Goal: Information Seeking & Learning: Find specific page/section

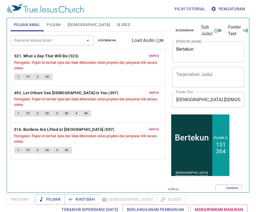
click at [67, 106] on span "Peringatan: Pujian ini berhak cipta dan tidak dilisensikan untuk proyeksi dan p…" at bounding box center [88, 101] width 148 height 11
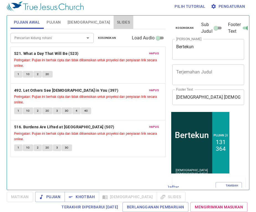
click at [117, 19] on span "Slides" at bounding box center [123, 22] width 13 height 7
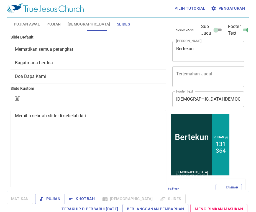
scroll to position [0, 0]
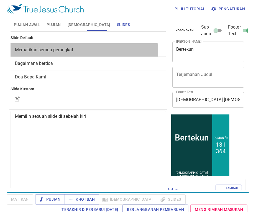
click at [70, 51] on span "Mematikan semua perangkat" at bounding box center [44, 49] width 59 height 5
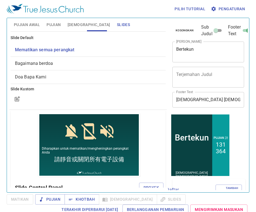
click at [216, 9] on icon "button" at bounding box center [214, 9] width 6 height 6
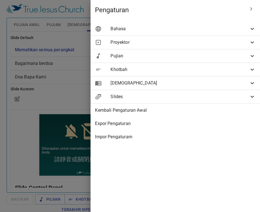
click at [204, 27] on span "Bahasa" at bounding box center [180, 29] width 139 height 7
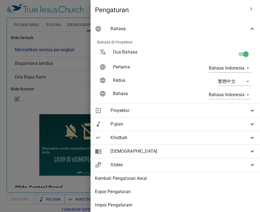
click at [204, 27] on span "Bahasa" at bounding box center [180, 29] width 139 height 7
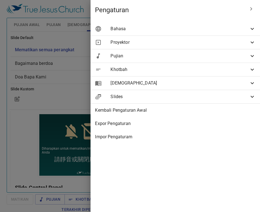
click at [200, 32] on span "Bahasa" at bounding box center [180, 29] width 139 height 7
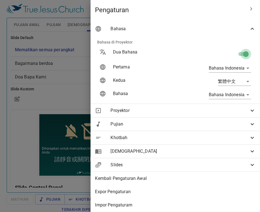
click at [241, 55] on input "checkbox" at bounding box center [246, 55] width 32 height 11
checkbox input "false"
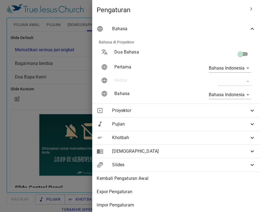
click at [70, 72] on div at bounding box center [130, 106] width 260 height 212
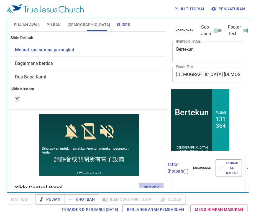
click at [146, 183] on button "Proyek" at bounding box center [151, 188] width 24 height 10
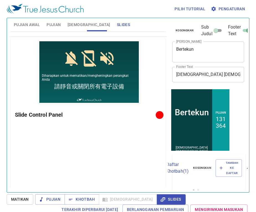
scroll to position [78, 0]
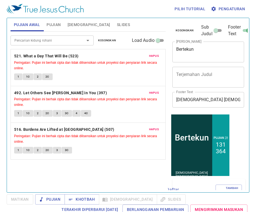
click at [100, 17] on div "Pilih tutorial Pengaturan" at bounding box center [127, 9] width 241 height 18
click at [117, 24] on span "Slides" at bounding box center [123, 24] width 13 height 7
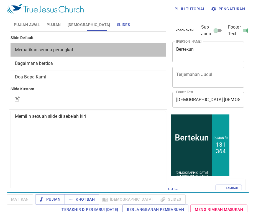
click at [116, 47] on span "Mematikan semua perangkat" at bounding box center [88, 50] width 146 height 7
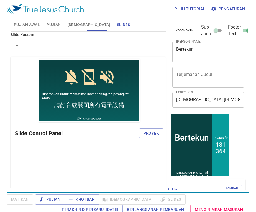
scroll to position [55, 0]
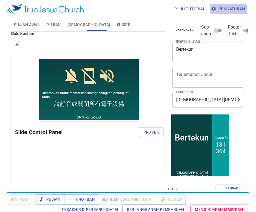
click at [228, 9] on span "Pengaturan" at bounding box center [228, 9] width 33 height 7
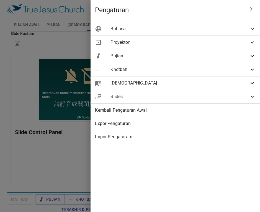
click at [215, 30] on span "Bahasa" at bounding box center [180, 29] width 139 height 7
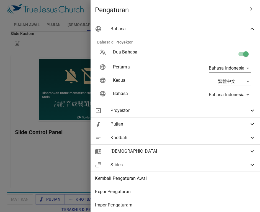
click at [240, 53] on input "checkbox" at bounding box center [246, 55] width 32 height 11
checkbox input "false"
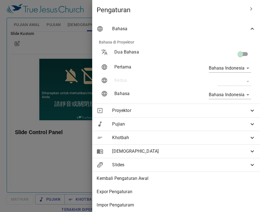
click at [64, 136] on div at bounding box center [130, 106] width 260 height 212
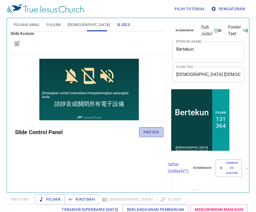
click at [151, 134] on span "Proyek" at bounding box center [152, 132] width 16 height 7
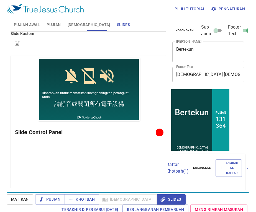
click at [32, 24] on span "Pujian Awal" at bounding box center [27, 24] width 26 height 7
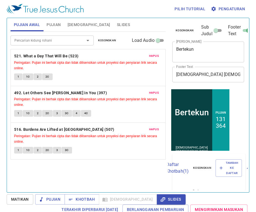
click at [113, 42] on span "Kosongkan" at bounding box center [107, 40] width 18 height 5
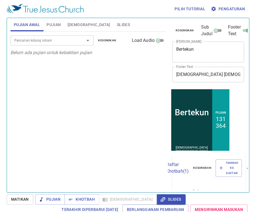
click at [68, 44] on div "Pencarian kidung rohani" at bounding box center [52, 40] width 83 height 10
type input "31"
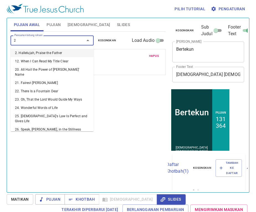
type input "27"
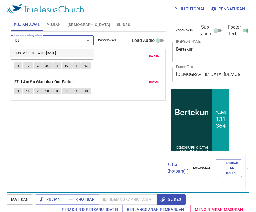
type input "408. What If It Were Today?"
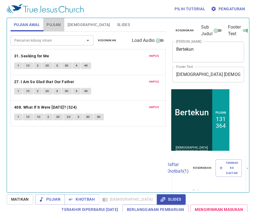
click at [59, 25] on span "Pujian" at bounding box center [54, 24] width 14 height 7
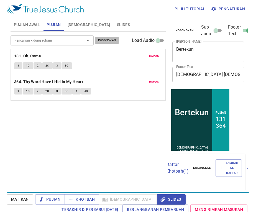
click at [105, 37] on button "Kosongkan" at bounding box center [107, 40] width 25 height 7
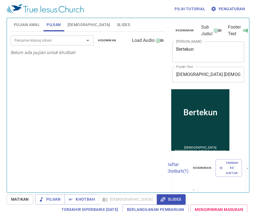
click at [69, 45] on div "Pencarian kidung rohani Pencarian kidung rohani Kosongkan Load Audio" at bounding box center [88, 41] width 155 height 18
click at [69, 44] on div "Pencarian kidung rohani" at bounding box center [52, 40] width 83 height 10
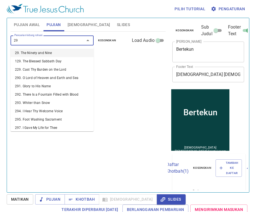
type input "296"
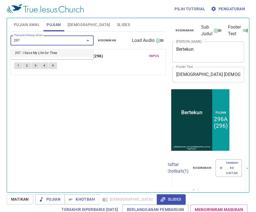
type input "297. I Gave My Life for Thee"
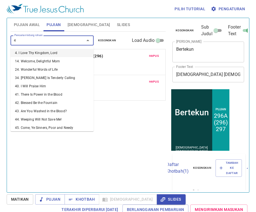
type input "48"
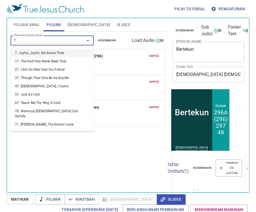
type input "76"
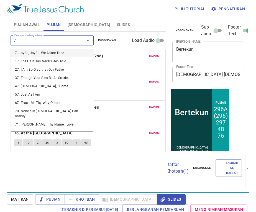
type input "77"
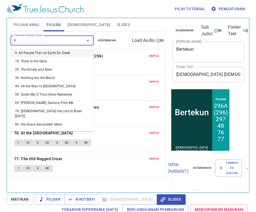
type input "96"
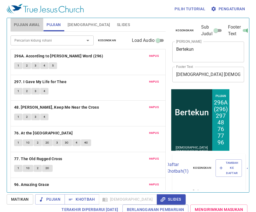
click at [28, 24] on span "Pujian Awal" at bounding box center [27, 24] width 26 height 7
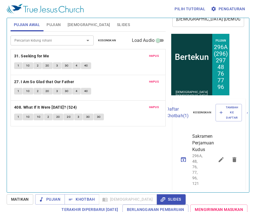
click at [201, 151] on span "Sakramen Perjamuan Kudus" at bounding box center [196, 143] width 9 height 20
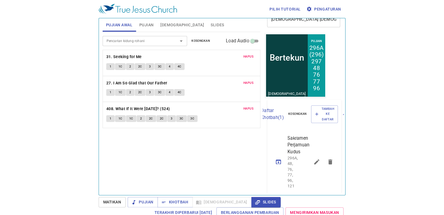
scroll to position [2, 0]
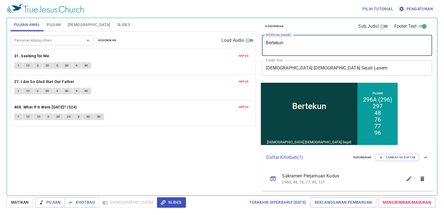
click at [256, 47] on textarea "Bertekun" at bounding box center [347, 45] width 162 height 11
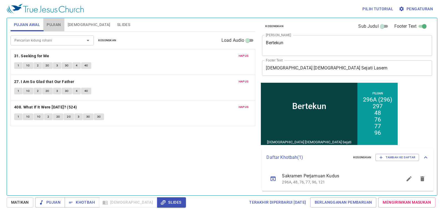
click at [51, 25] on span "Pujian" at bounding box center [54, 24] width 14 height 7
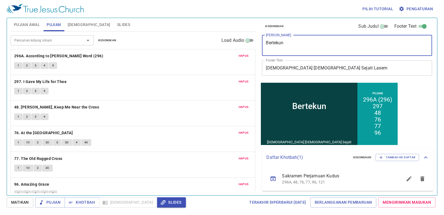
click at [256, 45] on textarea "Bertekun" at bounding box center [347, 45] width 162 height 11
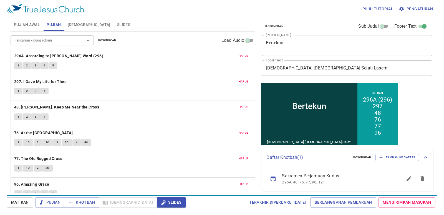
click at [256, 178] on span "Sakramen Perjamuan Kudus" at bounding box center [335, 176] width 107 height 7
click at [256, 181] on p "296A, 48, 76, 77, 96, 121" at bounding box center [335, 183] width 107 height 6
click at [256, 179] on span "Sakramen Perjamuan Kudus" at bounding box center [335, 176] width 107 height 7
click at [256, 178] on icon "sermon lineup list" at bounding box center [273, 179] width 7 height 7
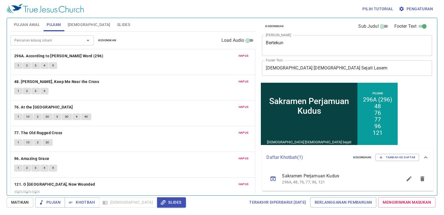
scroll to position [0, 0]
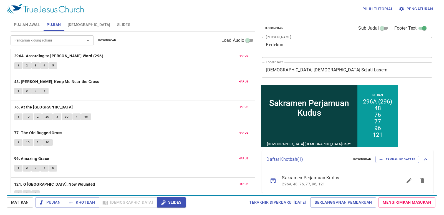
click at [256, 179] on span "Sakramen Perjamuan Kudus" at bounding box center [335, 178] width 107 height 7
click at [256, 184] on icon "sermon lineup list" at bounding box center [273, 181] width 7 height 7
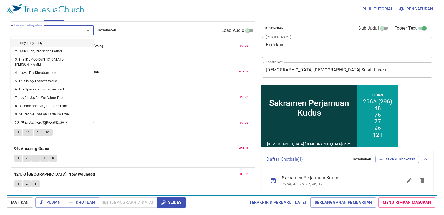
click at [53, 30] on input "Pencarian kidung rohani" at bounding box center [43, 30] width 63 height 6
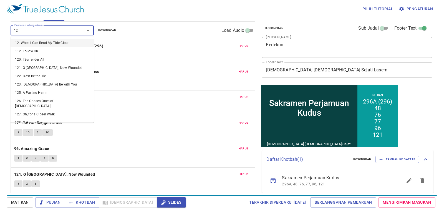
type input "120"
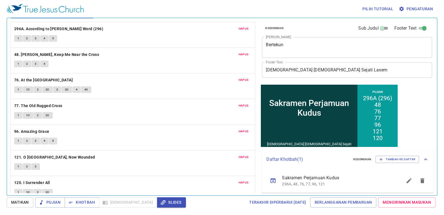
scroll to position [36, 0]
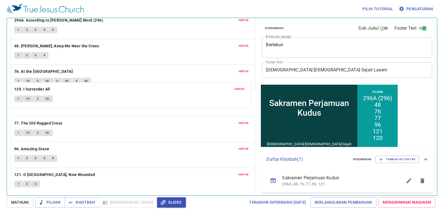
drag, startPoint x: 61, startPoint y: 170, endPoint x: 0, endPoint y: 216, distance: 76.6
click at [0, 212] on html "Pilih tutorial Pengaturan Pujian Awal Pujian Alkitab Slides Pencarian kidung ro…" at bounding box center [222, 107] width 444 height 215
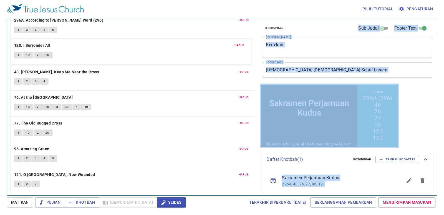
drag, startPoint x: 31, startPoint y: 175, endPoint x: 29, endPoint y: 44, distance: 130.3
click at [29, 91] on div "Hapus 296A. According to Thy Gracious Word (296) 1 2 3 4 5 Hapus 48. Jesus, Kee…" at bounding box center [133, 104] width 245 height 26
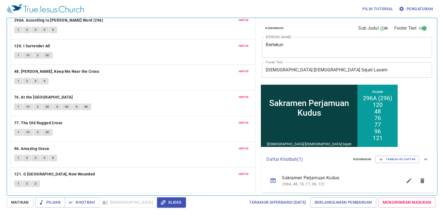
click at [256, 10] on div "Pilih tutorial Pengaturan" at bounding box center [221, 9] width 428 height 18
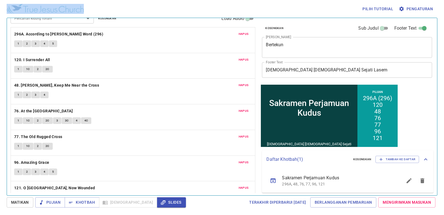
scroll to position [0, 0]
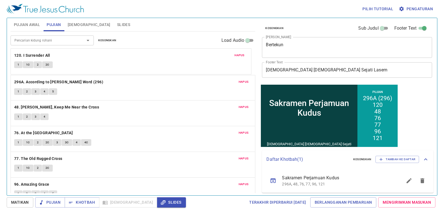
drag, startPoint x: 125, startPoint y: 80, endPoint x: 141, endPoint y: 53, distance: 31.3
click at [141, 100] on div "Hapus 296A. According to Thy Gracious Word (296) 1 2 3 4 5 Hapus 120. I Surrend…" at bounding box center [133, 113] width 245 height 26
click at [114, 30] on button "Slides" at bounding box center [124, 24] width 20 height 13
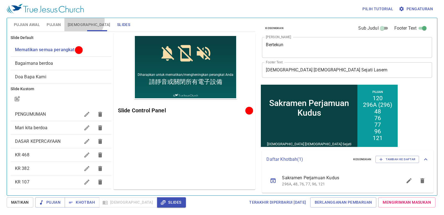
drag, startPoint x: 83, startPoint y: 20, endPoint x: 58, endPoint y: 25, distance: 25.0
click at [81, 20] on button "[DEMOGRAPHIC_DATA]" at bounding box center [88, 24] width 49 height 13
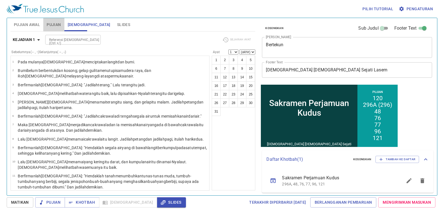
click at [56, 25] on span "Pujian" at bounding box center [54, 24] width 14 height 7
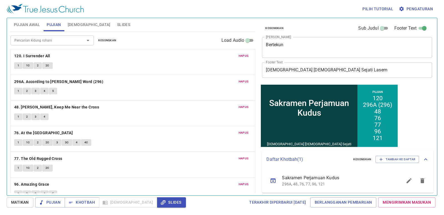
click at [25, 24] on span "Pujian Awal" at bounding box center [27, 24] width 26 height 7
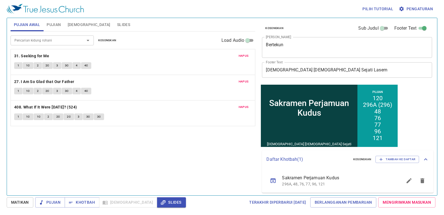
click at [56, 26] on span "Pujian" at bounding box center [54, 24] width 14 height 7
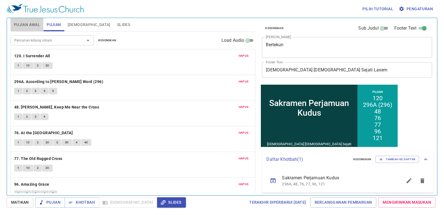
click at [38, 24] on span "Pujian Awal" at bounding box center [27, 24] width 26 height 7
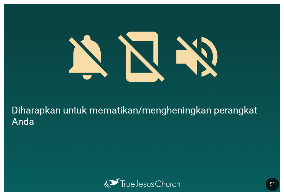
click at [269, 183] on icon "button" at bounding box center [272, 184] width 7 height 7
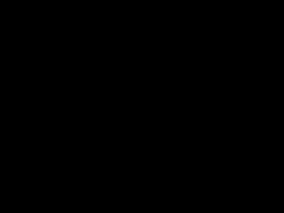
click at [280, 113] on div at bounding box center [142, 106] width 284 height 213
click at [280, 112] on div at bounding box center [142, 106] width 284 height 213
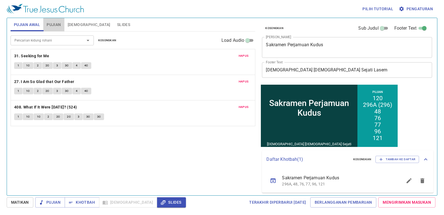
click at [55, 23] on span "Pujian" at bounding box center [54, 24] width 14 height 7
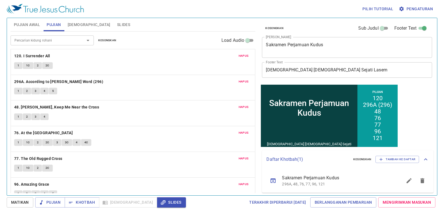
click at [42, 24] on div "Pujian Awal Pujian Alkitab Slides" at bounding box center [133, 24] width 245 height 13
click at [40, 24] on button "Pujian Awal" at bounding box center [27, 24] width 33 height 13
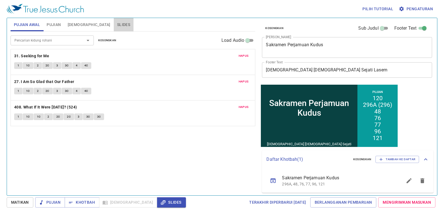
click at [117, 26] on span "Slides" at bounding box center [123, 24] width 13 height 7
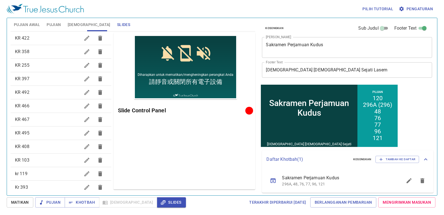
scroll to position [194, 0]
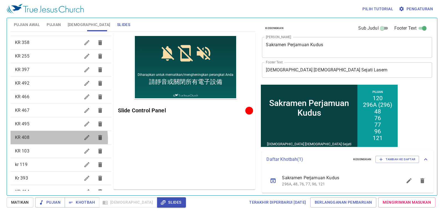
click at [28, 140] on span "KR 408" at bounding box center [47, 137] width 65 height 7
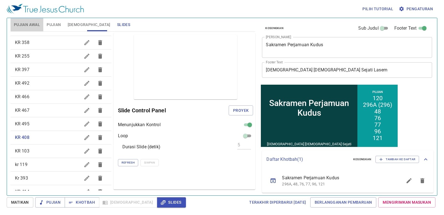
click at [22, 22] on span "Pujian Awal" at bounding box center [27, 24] width 26 height 7
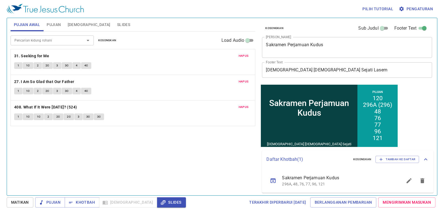
click at [117, 22] on span "Slides" at bounding box center [123, 24] width 13 height 7
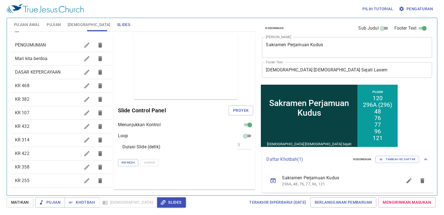
scroll to position [0, 0]
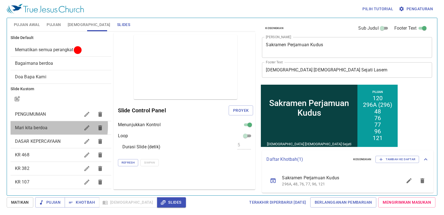
click at [37, 126] on span "Mari kita berdoa" at bounding box center [31, 127] width 32 height 5
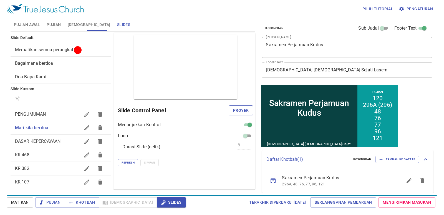
click at [245, 109] on span "Proyek" at bounding box center [241, 110] width 16 height 7
click at [32, 25] on span "Pujian Awal" at bounding box center [27, 24] width 26 height 7
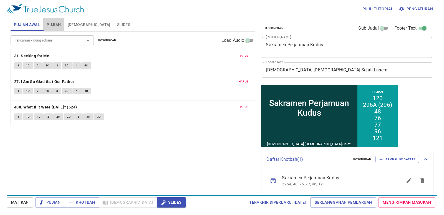
click at [47, 24] on span "Pujian" at bounding box center [54, 24] width 14 height 7
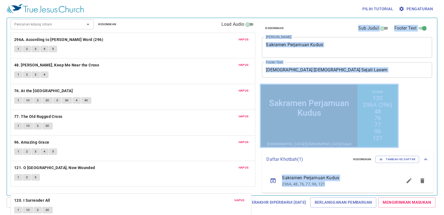
scroll to position [36, 0]
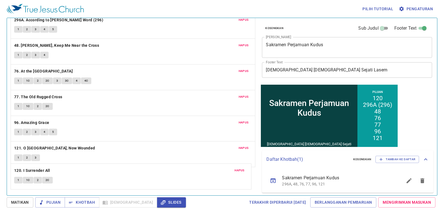
drag, startPoint x: 65, startPoint y: 54, endPoint x: 103, endPoint y: 172, distance: 123.6
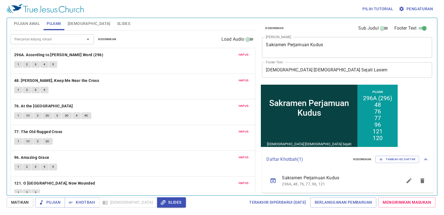
scroll to position [0, 0]
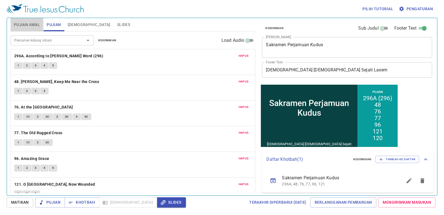
click at [30, 25] on span "Pujian Awal" at bounding box center [27, 24] width 26 height 7
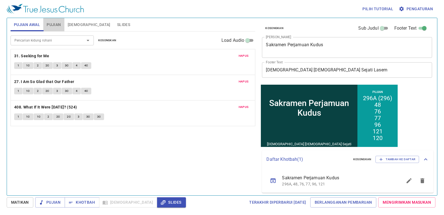
click at [56, 26] on span "Pujian" at bounding box center [54, 24] width 14 height 7
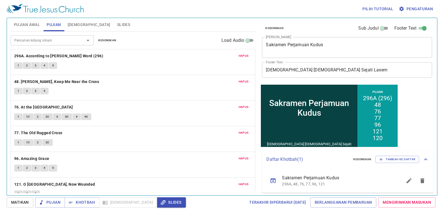
click at [31, 28] on button "Pujian Awal" at bounding box center [27, 24] width 33 height 13
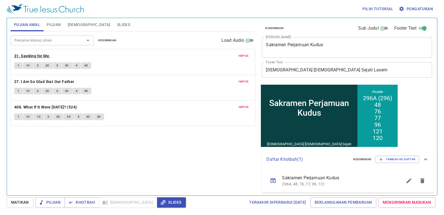
click at [24, 57] on b "31. Seeking for Me" at bounding box center [31, 56] width 35 height 7
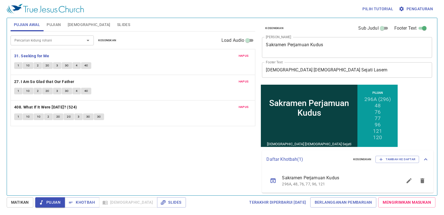
click at [18, 68] on span "1" at bounding box center [18, 65] width 2 height 5
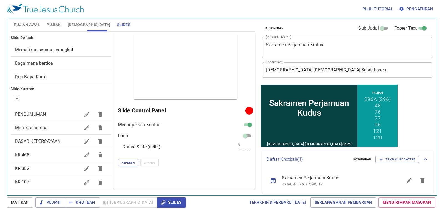
scroll to position [222, 0]
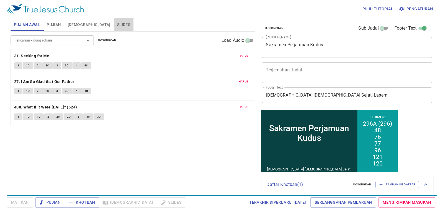
click at [117, 24] on span "Slides" at bounding box center [123, 24] width 13 height 7
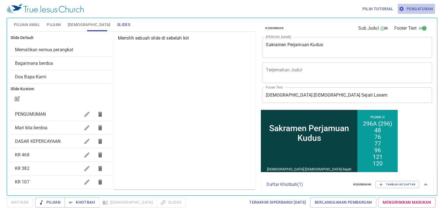
click at [418, 7] on span "Pengaturan" at bounding box center [416, 9] width 33 height 7
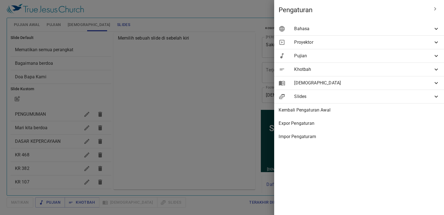
click at [397, 29] on span "Bahasa" at bounding box center [363, 29] width 139 height 7
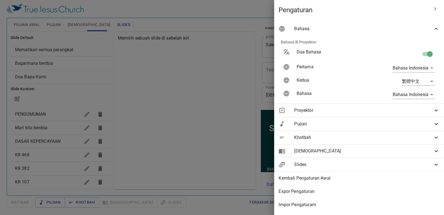
click at [421, 52] on input "checkbox" at bounding box center [430, 55] width 32 height 11
checkbox input "true"
type input "en"
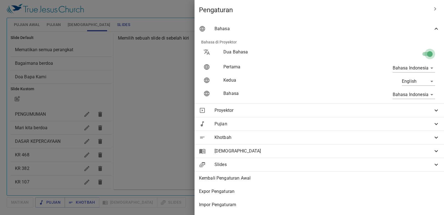
click at [422, 53] on input "checkbox" at bounding box center [430, 55] width 32 height 11
checkbox input "false"
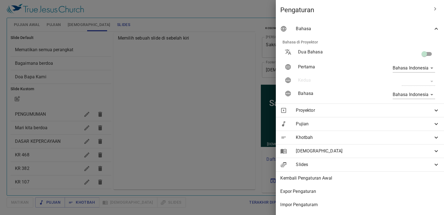
click at [190, 80] on div at bounding box center [222, 107] width 444 height 215
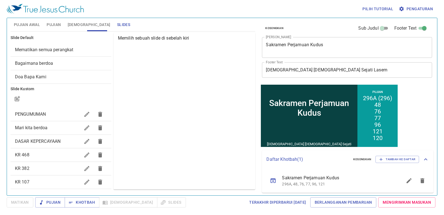
click at [44, 137] on div "DASAR KEPERCAYAAN" at bounding box center [61, 141] width 101 height 13
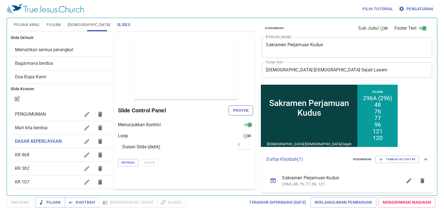
click at [238, 112] on span "Proyek" at bounding box center [241, 110] width 16 height 7
click at [32, 23] on span "Pujian Awal" at bounding box center [27, 24] width 26 height 7
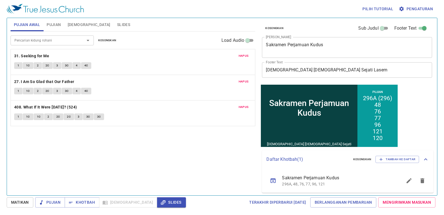
click at [117, 22] on span "Slides" at bounding box center [123, 24] width 13 height 7
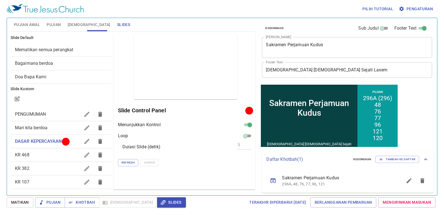
click at [75, 49] on span "Mematikan semua perangkat" at bounding box center [61, 50] width 92 height 7
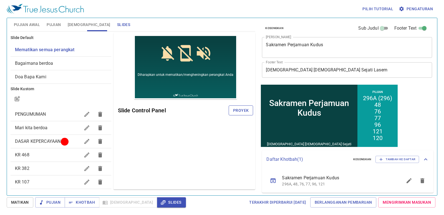
click at [243, 109] on span "Proyek" at bounding box center [241, 110] width 16 height 7
click at [76, 199] on span "Khotbah" at bounding box center [82, 202] width 26 height 7
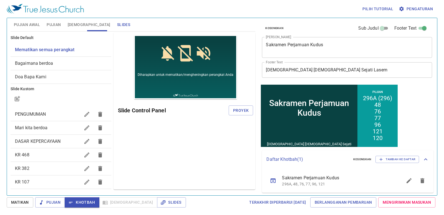
click at [25, 25] on span "Pujian Awal" at bounding box center [27, 24] width 26 height 7
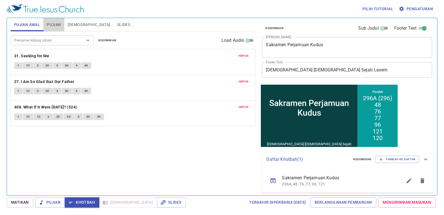
click at [56, 24] on span "Pujian" at bounding box center [54, 24] width 14 height 7
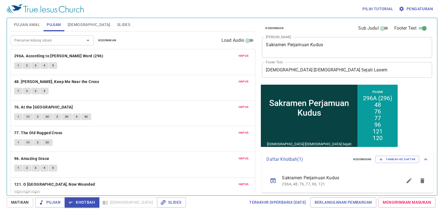
click at [100, 17] on div "Pilih tutorial Pengaturan" at bounding box center [221, 9] width 428 height 18
drag, startPoint x: 95, startPoint y: 19, endPoint x: 95, endPoint y: 24, distance: 5.1
click at [114, 21] on button "Slides" at bounding box center [124, 24] width 20 height 13
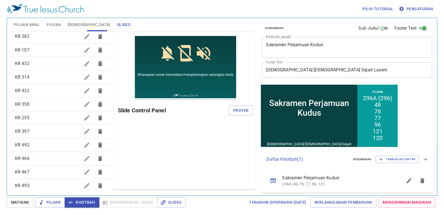
scroll to position [123, 0]
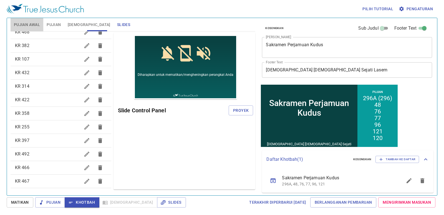
click at [37, 25] on span "Pujian Awal" at bounding box center [27, 24] width 26 height 7
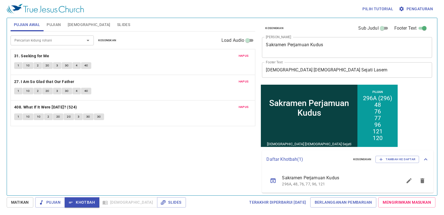
click at [53, 24] on span "Pujian" at bounding box center [54, 24] width 14 height 7
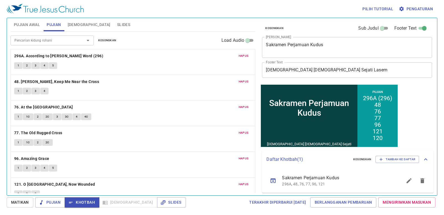
click at [22, 66] on button "1" at bounding box center [18, 65] width 8 height 7
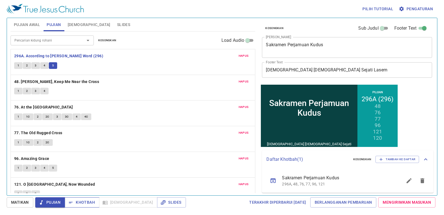
click at [75, 202] on span "Khotbah" at bounding box center [82, 202] width 26 height 7
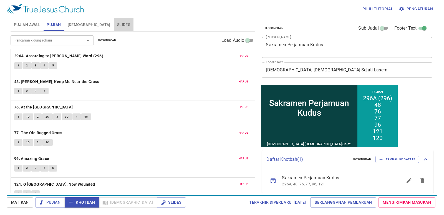
click at [117, 25] on span "Slides" at bounding box center [123, 24] width 13 height 7
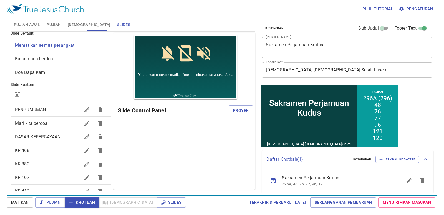
scroll to position [0, 0]
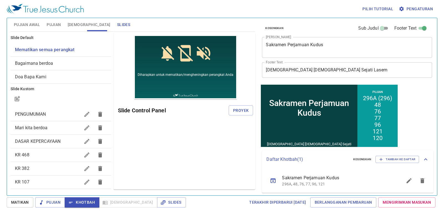
click at [45, 62] on span "Bagaimana berdoa" at bounding box center [34, 63] width 38 height 5
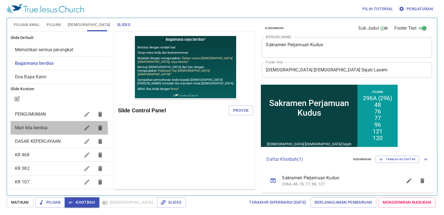
click at [34, 131] on span "Mari kita berdoa" at bounding box center [47, 128] width 65 height 7
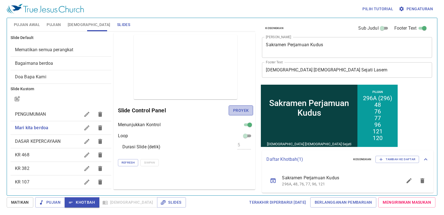
click at [237, 110] on span "Proyek" at bounding box center [241, 110] width 16 height 7
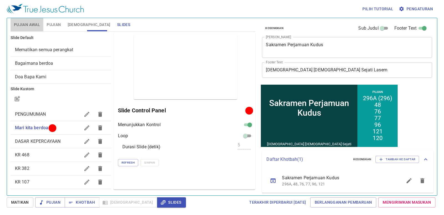
click at [37, 27] on span "Pujian Awal" at bounding box center [27, 24] width 26 height 7
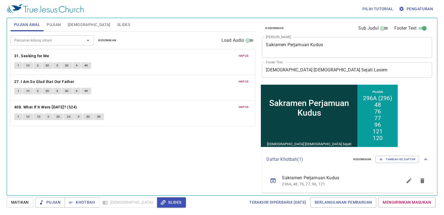
click at [14, 202] on span "Matikan" at bounding box center [20, 202] width 18 height 7
click at [117, 23] on span "Slides" at bounding box center [123, 24] width 13 height 7
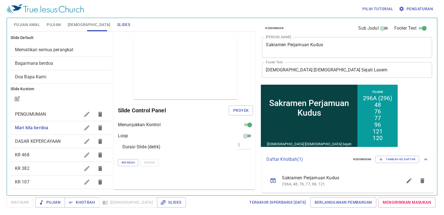
click at [60, 60] on span "Bagaimana berdoa" at bounding box center [61, 63] width 92 height 7
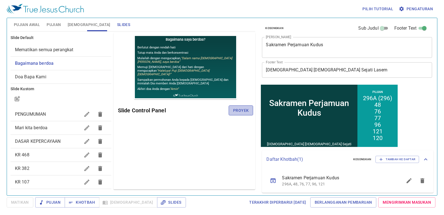
click at [234, 110] on span "Proyek" at bounding box center [241, 110] width 16 height 7
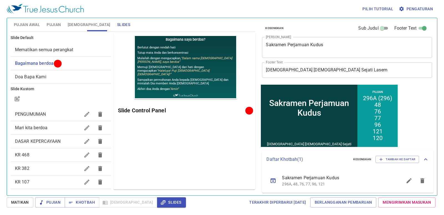
click at [35, 129] on span "Mari kita berdoa" at bounding box center [31, 127] width 32 height 5
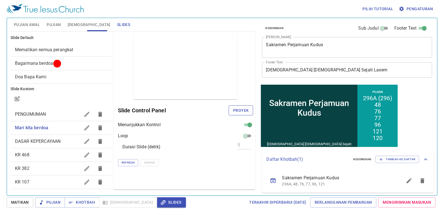
click at [244, 108] on span "Proyek" at bounding box center [241, 110] width 16 height 7
click at [30, 25] on span "Pujian Awal" at bounding box center [27, 24] width 26 height 7
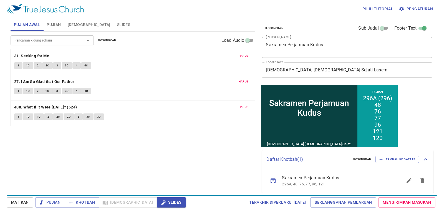
drag, startPoint x: 76, startPoint y: 24, endPoint x: 88, endPoint y: 26, distance: 12.4
click at [88, 26] on div "Pujian Awal Pujian Alkitab Slides" at bounding box center [133, 24] width 245 height 13
click at [57, 24] on span "Pujian" at bounding box center [54, 24] width 14 height 7
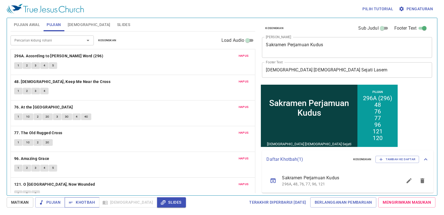
click at [80, 200] on span "Khotbah" at bounding box center [82, 202] width 26 height 7
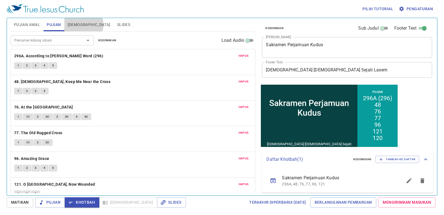
click at [83, 25] on span "[DEMOGRAPHIC_DATA]" at bounding box center [89, 24] width 43 height 7
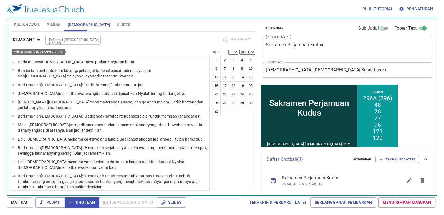
click at [35, 40] on b "Kejadian 1" at bounding box center [24, 39] width 22 height 7
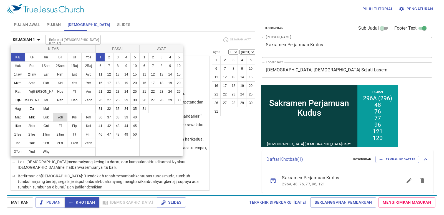
click at [57, 116] on button "Yoh" at bounding box center [60, 117] width 14 height 9
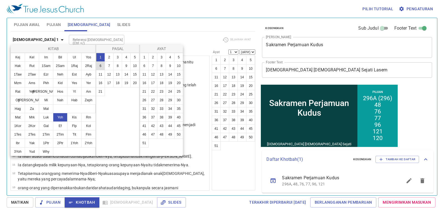
click at [100, 65] on button "6" at bounding box center [100, 66] width 9 height 9
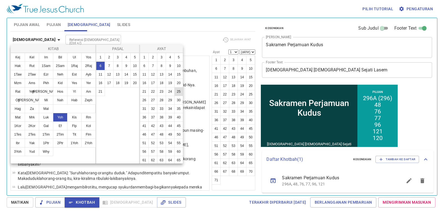
click at [174, 96] on button "25" at bounding box center [178, 91] width 9 height 9
select select "25"
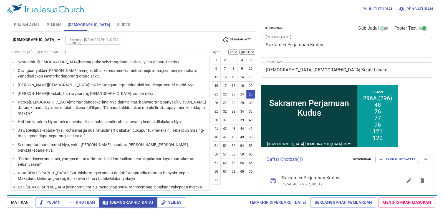
scroll to position [249, 0]
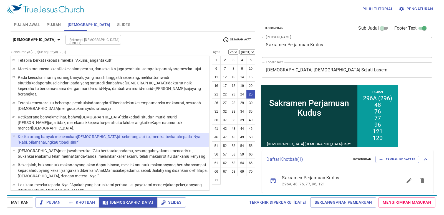
click at [249, 50] on select "(akhir) 26 27 28 29 30 31 32 33 34 35 36 37 38 39 40 41 42 43 44 45 46 47 48 49…" at bounding box center [247, 52] width 16 height 5
select select "26"
click at [239, 50] on select "(akhir) 26 27 28 29 30 31 32 33 34 35 36 37 38 39 40 41 42 43 44 45 46 47 48 49…" at bounding box center [247, 52] width 16 height 5
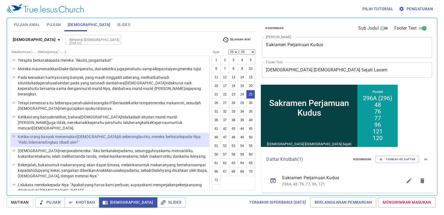
click at [253, 52] on select "(akhir) 26 27 28 29 30 31 32 33 34 35 36 37 38 39 40 41 42 43 44 45 46 47 48 49…" at bounding box center [247, 52] width 16 height 5
select select
click at [239, 50] on select "(akhir) 26 27 28 29 30 31 32 33 34 35 36 37 38 39 40 41 42 43 44 45 46 47 48 49…" at bounding box center [247, 52] width 16 height 5
click at [226, 106] on button "27" at bounding box center [224, 103] width 9 height 9
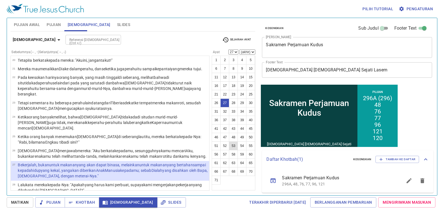
click at [235, 147] on button "53" at bounding box center [233, 146] width 9 height 9
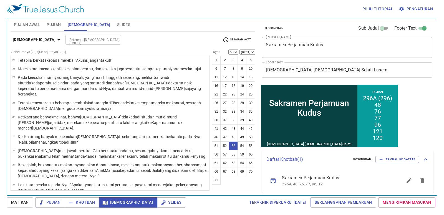
scroll to position [608, 0]
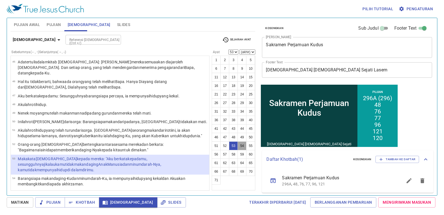
click at [239, 146] on button "54" at bounding box center [241, 146] width 9 height 9
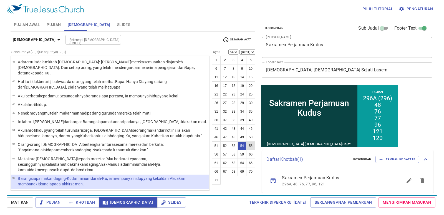
click at [250, 145] on button "55" at bounding box center [250, 146] width 9 height 9
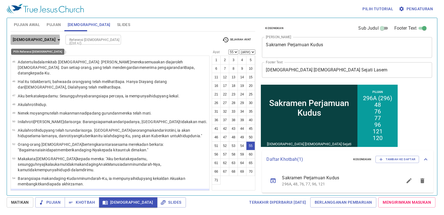
click at [55, 39] on icon "button" at bounding box center [58, 40] width 7 height 7
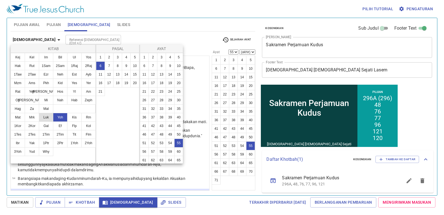
click at [44, 116] on button "Luk" at bounding box center [46, 117] width 14 height 9
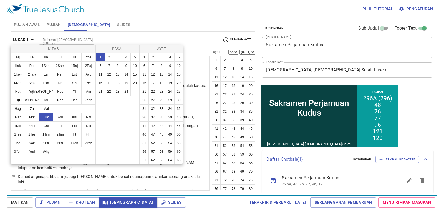
scroll to position [0, 0]
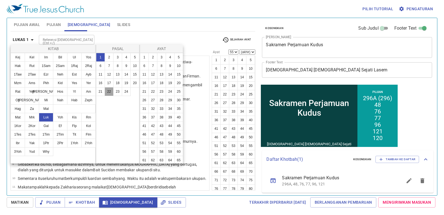
click at [107, 91] on button "22" at bounding box center [109, 91] width 9 height 9
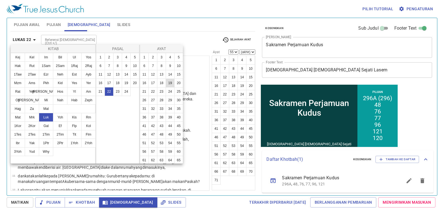
click at [166, 88] on button "19" at bounding box center [170, 83] width 9 height 9
select select "19"
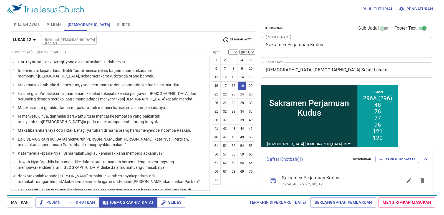
scroll to position [164, 0]
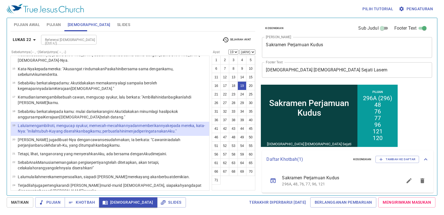
click at [48, 21] on span "Pujian" at bounding box center [54, 24] width 14 height 7
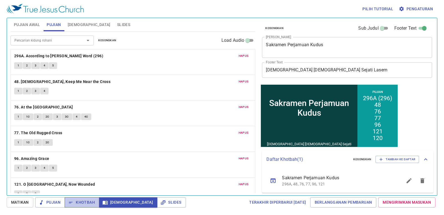
click at [81, 203] on span "Khotbah" at bounding box center [82, 202] width 26 height 7
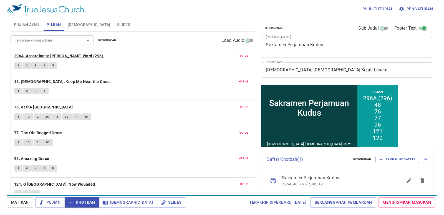
click at [47, 55] on b "296A. According to [PERSON_NAME] Word (296)" at bounding box center [58, 56] width 89 height 7
click at [19, 65] on button "1" at bounding box center [18, 65] width 8 height 7
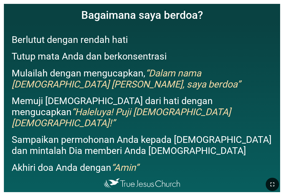
click at [270, 182] on icon "button" at bounding box center [272, 184] width 7 height 7
